Goal: Task Accomplishment & Management: Check status

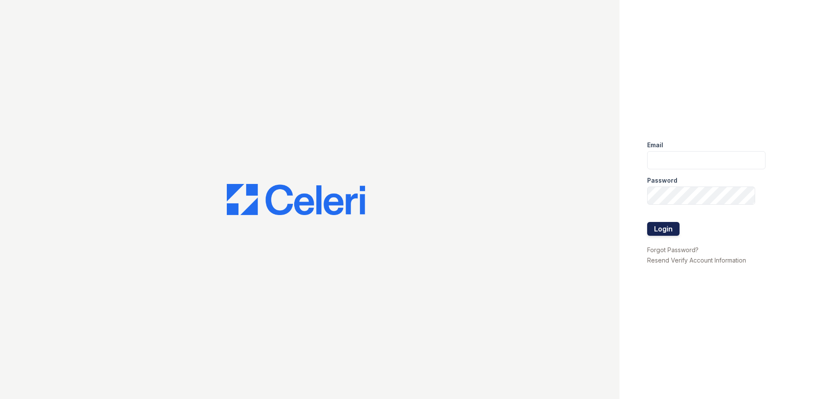
type input "[EMAIL_ADDRESS][DOMAIN_NAME]"
click at [654, 231] on button "Login" at bounding box center [663, 229] width 32 height 14
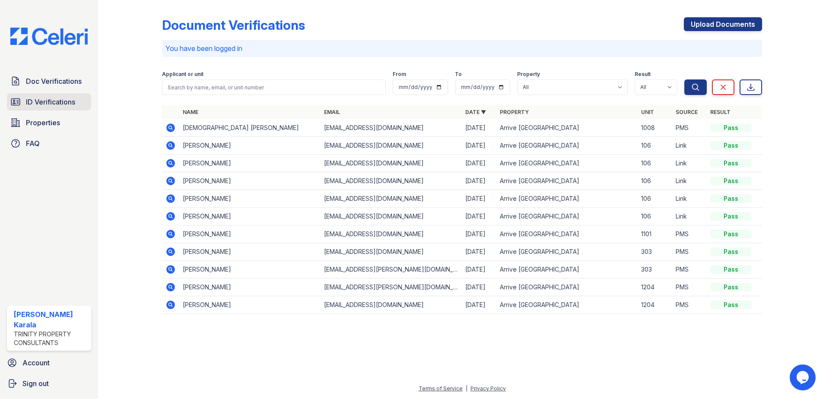
click at [49, 102] on span "ID Verifications" at bounding box center [50, 102] width 49 height 10
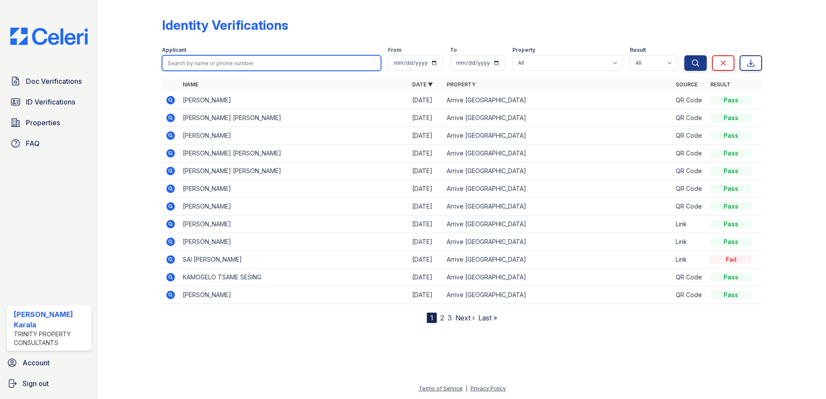
click at [193, 61] on input "search" at bounding box center [271, 63] width 219 height 16
click at [208, 62] on input "search" at bounding box center [271, 63] width 219 height 16
paste input "[PERSON_NAME]"
type input "[PERSON_NAME]"
click at [684, 55] on button "Search" at bounding box center [695, 63] width 22 height 16
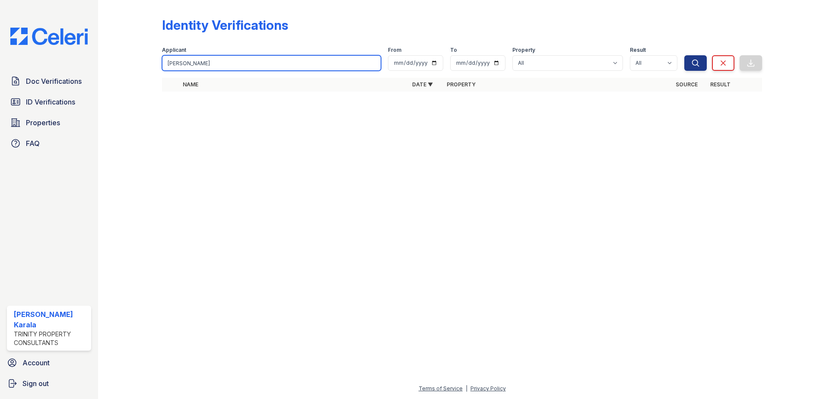
drag, startPoint x: 200, startPoint y: 62, endPoint x: 181, endPoint y: 60, distance: 19.6
click at [181, 60] on input "[PERSON_NAME]" at bounding box center [271, 63] width 219 height 16
type input "Halty"
click at [684, 55] on button "Search" at bounding box center [695, 63] width 22 height 16
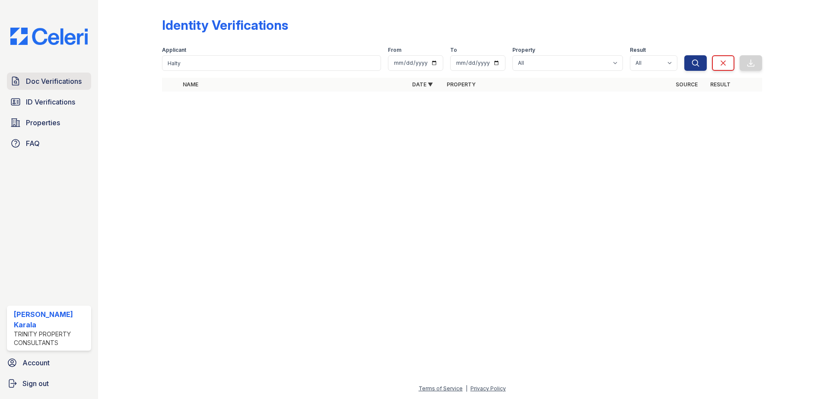
click at [40, 83] on span "Doc Verifications" at bounding box center [54, 81] width 56 height 10
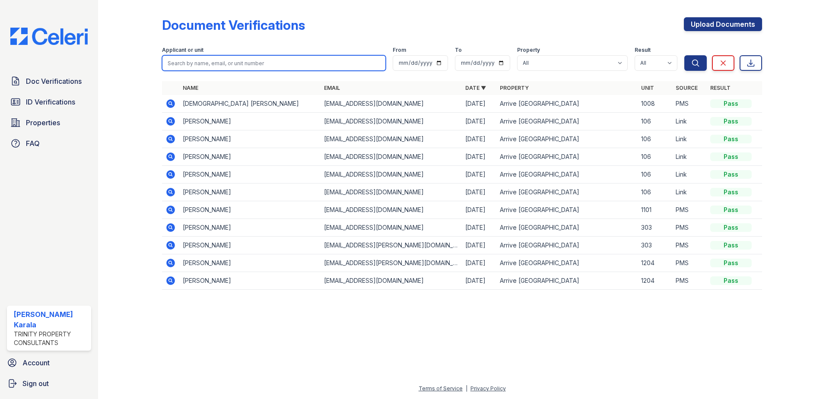
click at [199, 61] on input "search" at bounding box center [274, 63] width 224 height 16
paste input "[PERSON_NAME]"
type input "[PERSON_NAME]"
click at [684, 55] on button "Search" at bounding box center [695, 63] width 22 height 16
